Goal: Find specific page/section: Find specific page/section

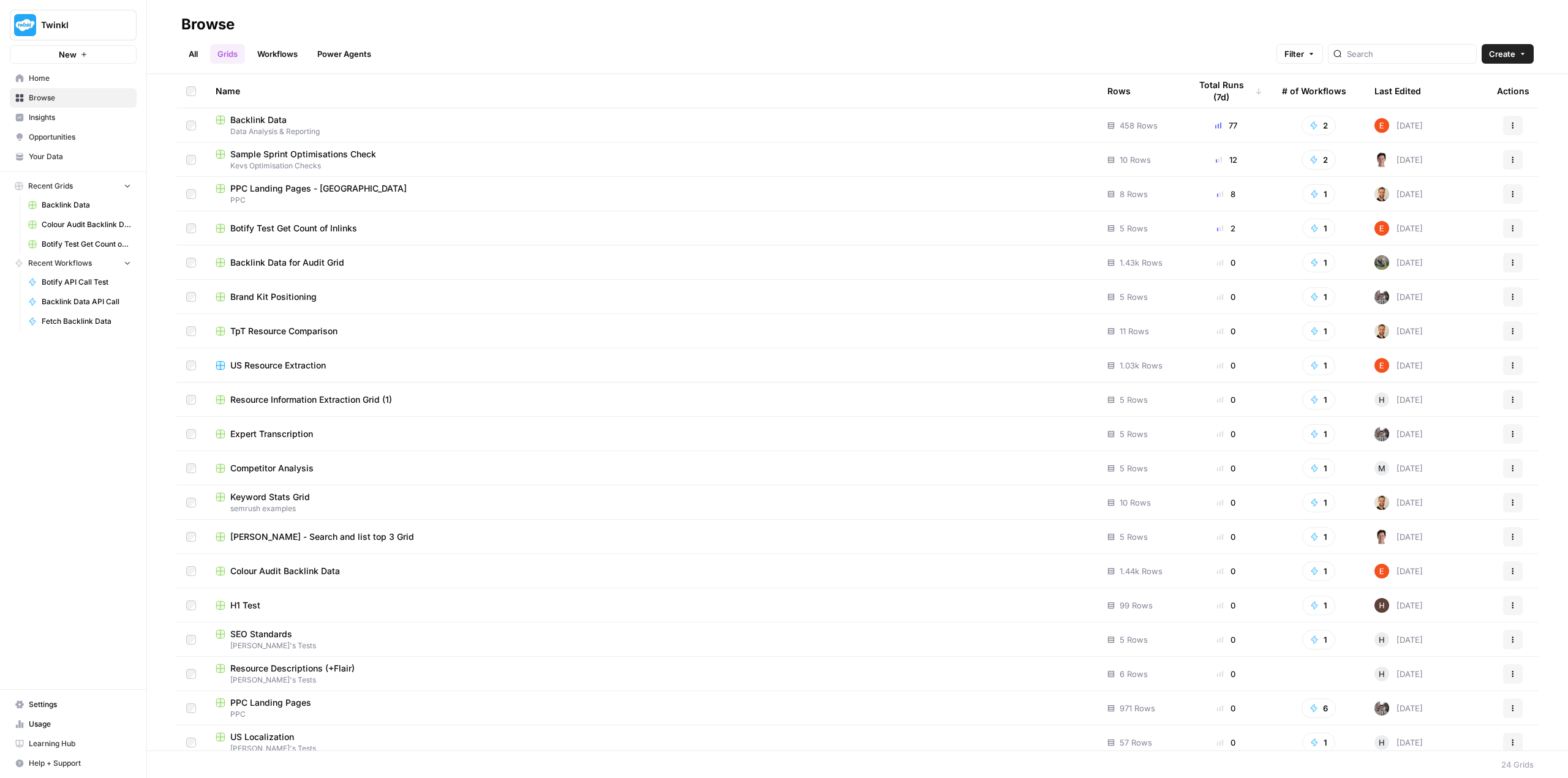
click at [246, 119] on span "Backlink Data" at bounding box center [258, 120] width 56 height 12
